Goal: Transaction & Acquisition: Subscribe to service/newsletter

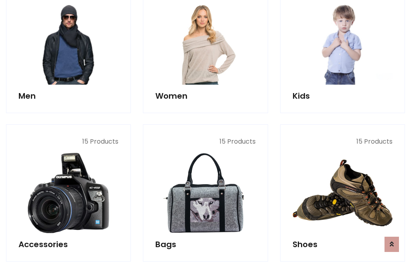
scroll to position [583, 0]
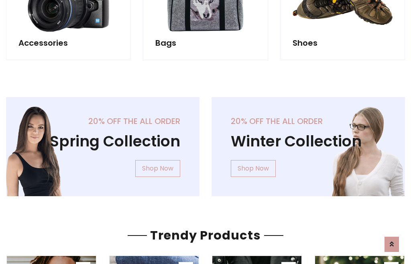
click at [206, 143] on div "20% off the all order Winter Collection Shop Now" at bounding box center [309, 153] width 206 height 112
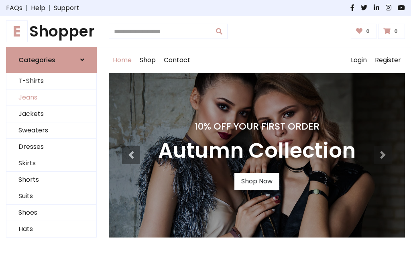
click at [51, 98] on link "Jeans" at bounding box center [51, 98] width 90 height 16
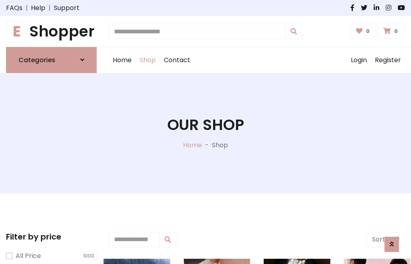
scroll to position [254, 0]
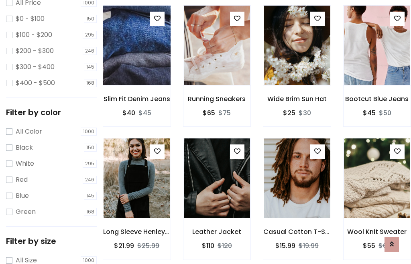
click at [137, 63] on img at bounding box center [137, 45] width 80 height 193
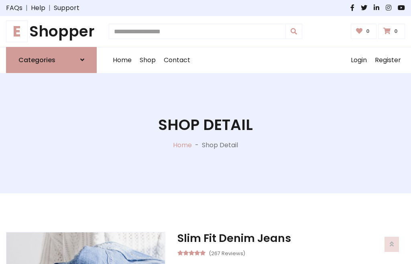
scroll to position [86, 0]
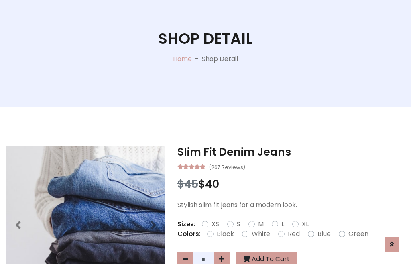
click at [293, 234] on label "Red" at bounding box center [294, 234] width 12 height 10
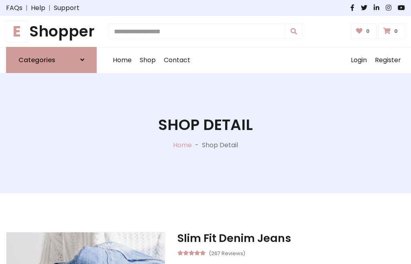
click at [206, 132] on h1 "Shop Detail" at bounding box center [205, 125] width 95 height 18
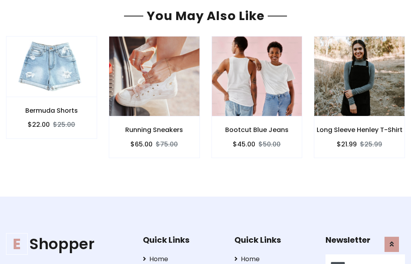
type input "******"
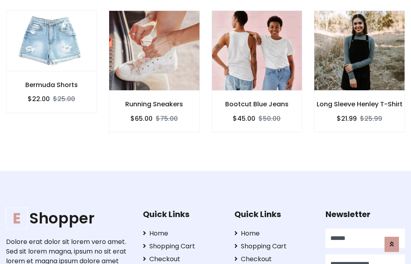
scroll to position [0, 0]
type input "**********"
